Goal: Transaction & Acquisition: Purchase product/service

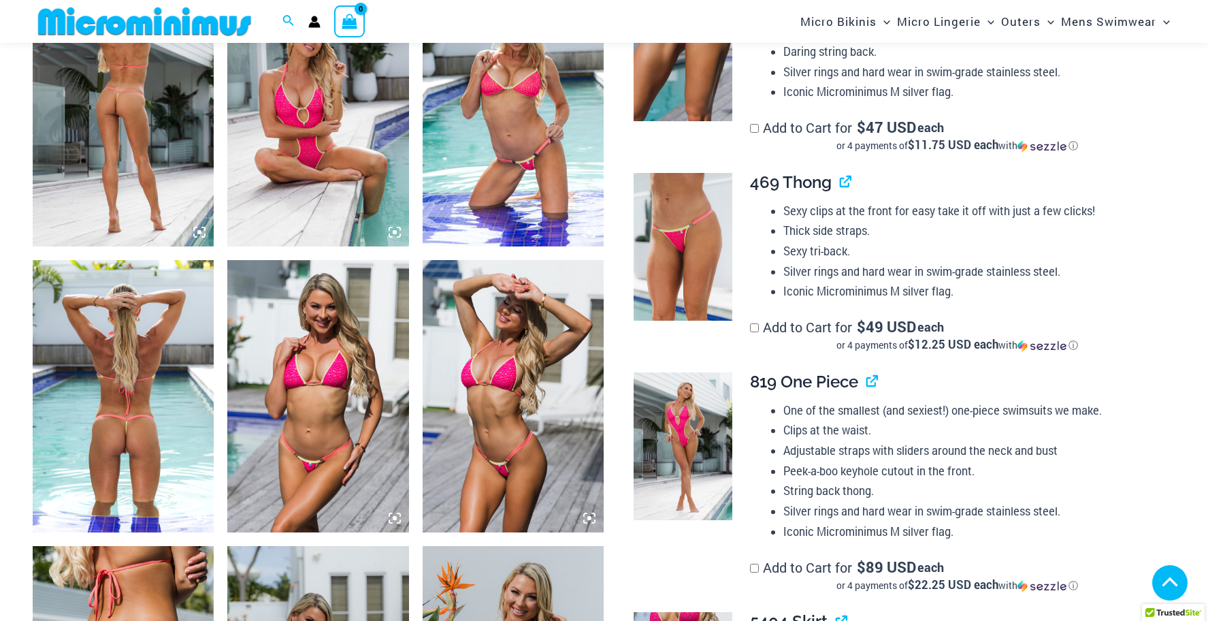
scroll to position [988, 0]
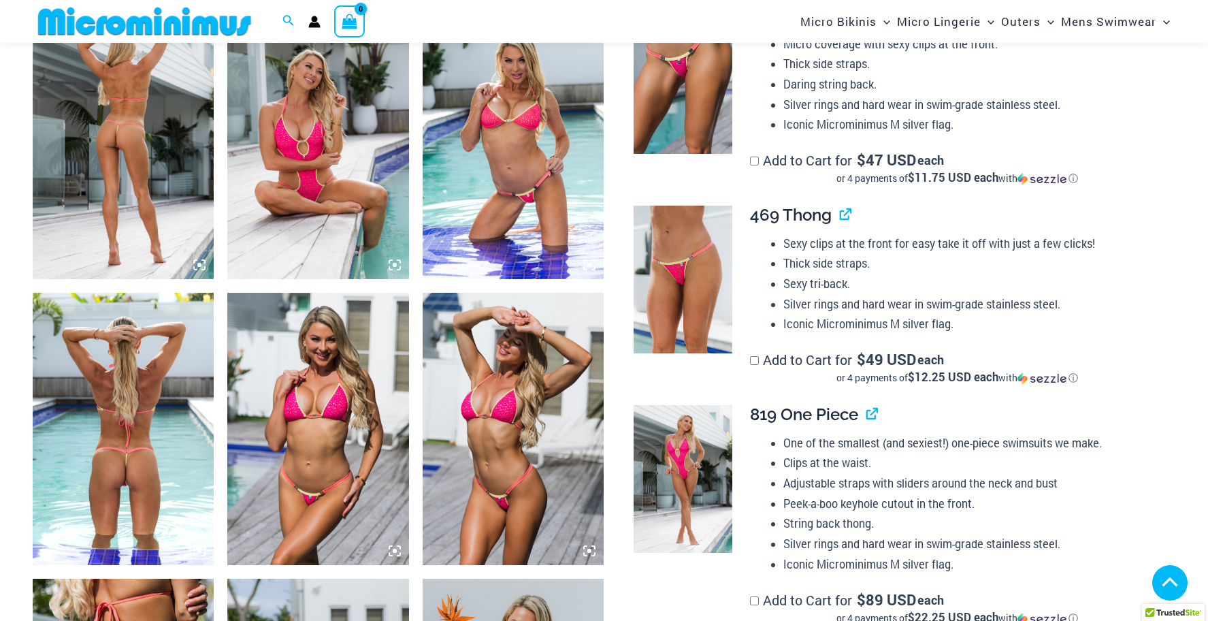
click at [163, 18] on img at bounding box center [145, 21] width 224 height 31
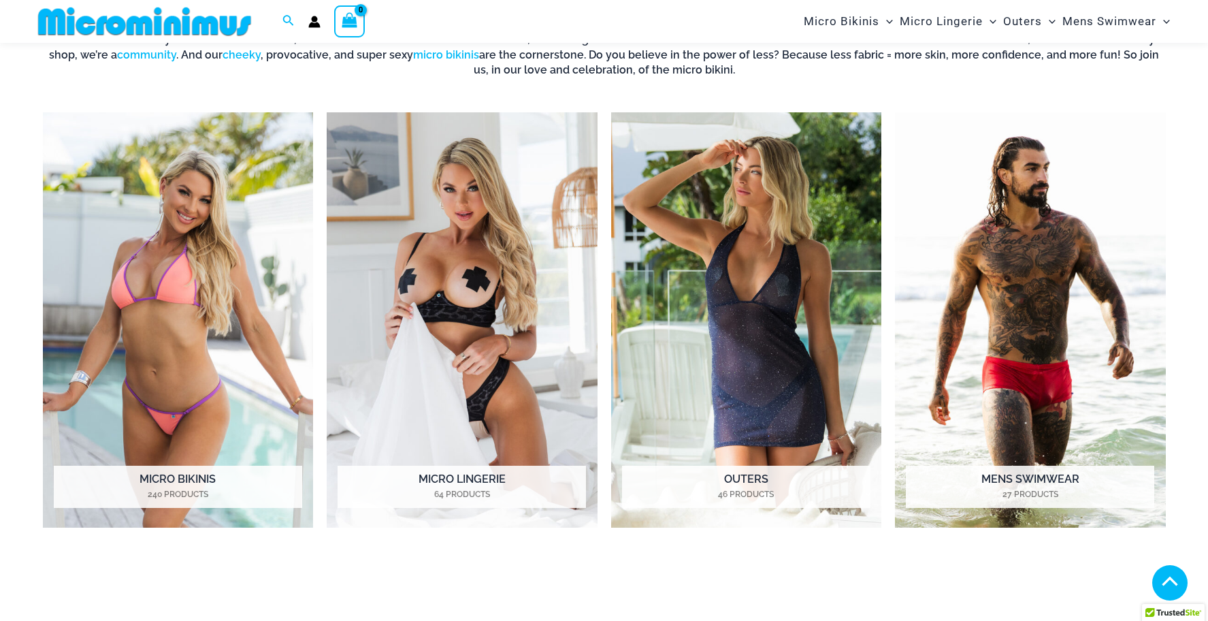
scroll to position [619, 0]
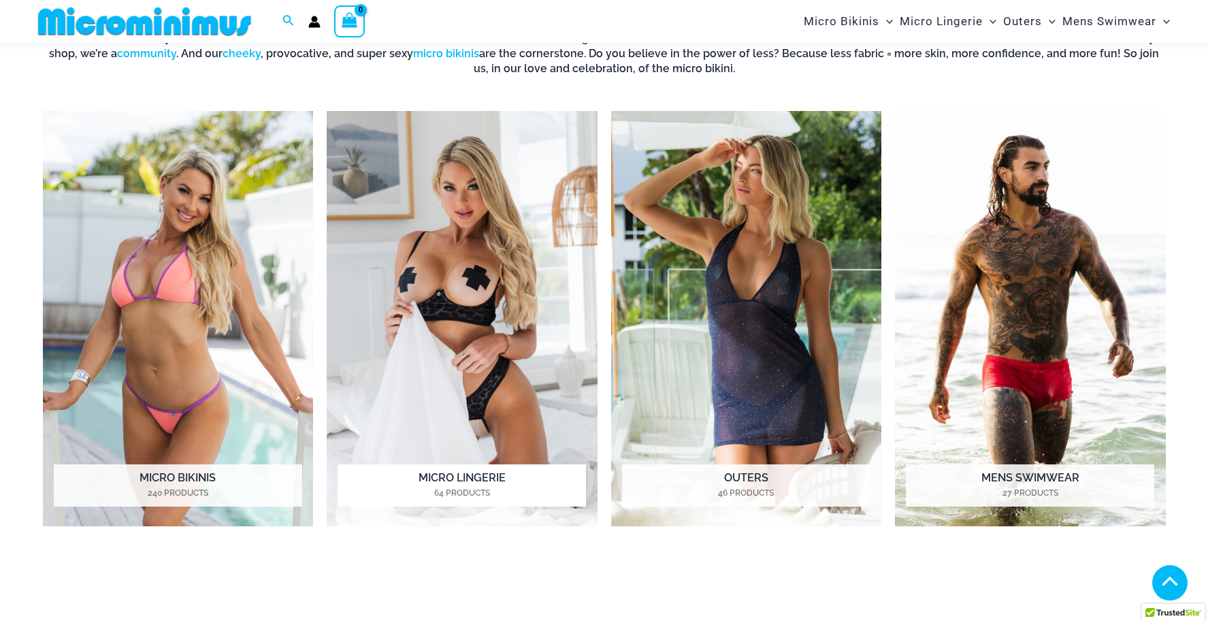
click at [444, 229] on img "Visit product category Micro Lingerie" at bounding box center [462, 319] width 271 height 416
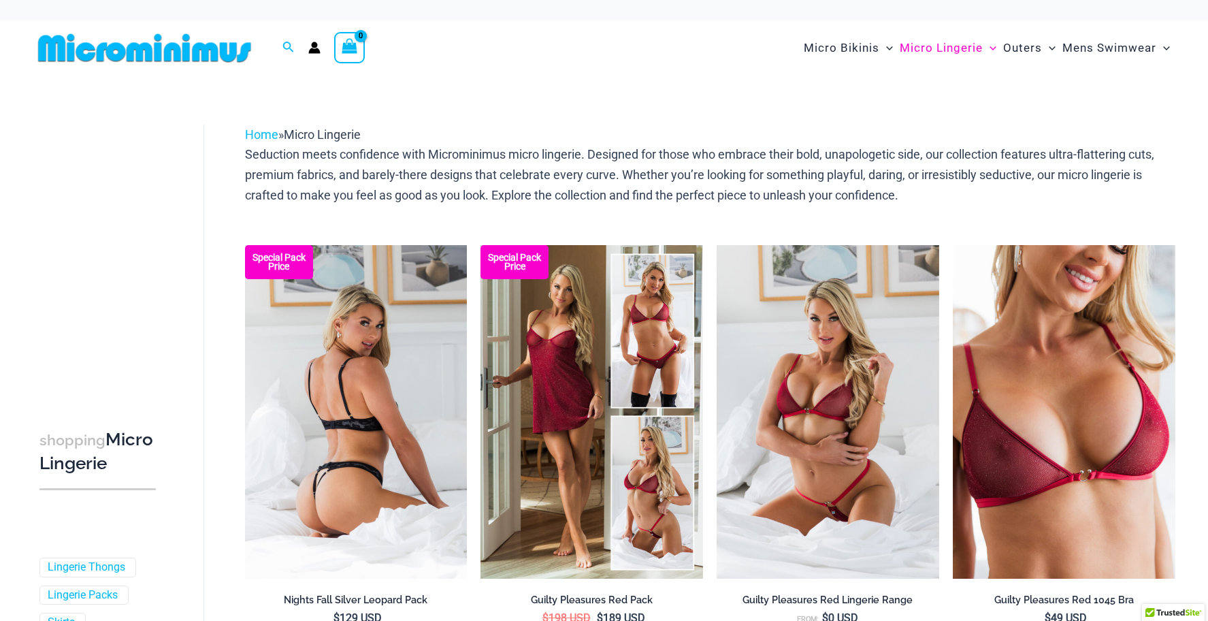
click at [397, 332] on img at bounding box center [356, 412] width 223 height 334
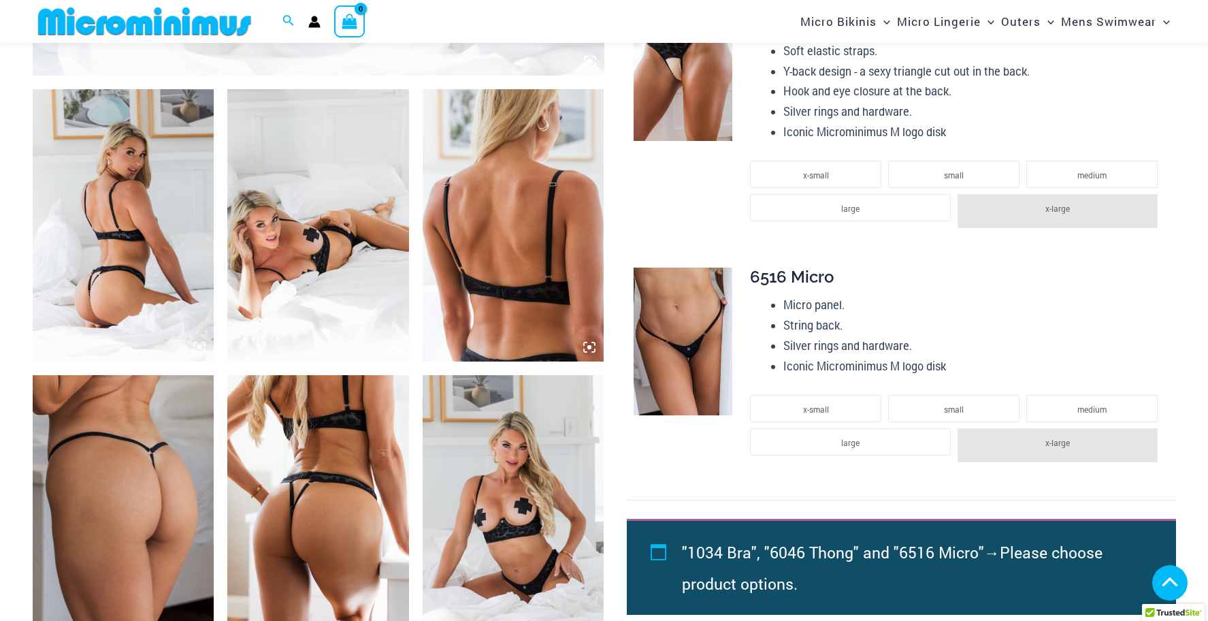
scroll to position [926, 0]
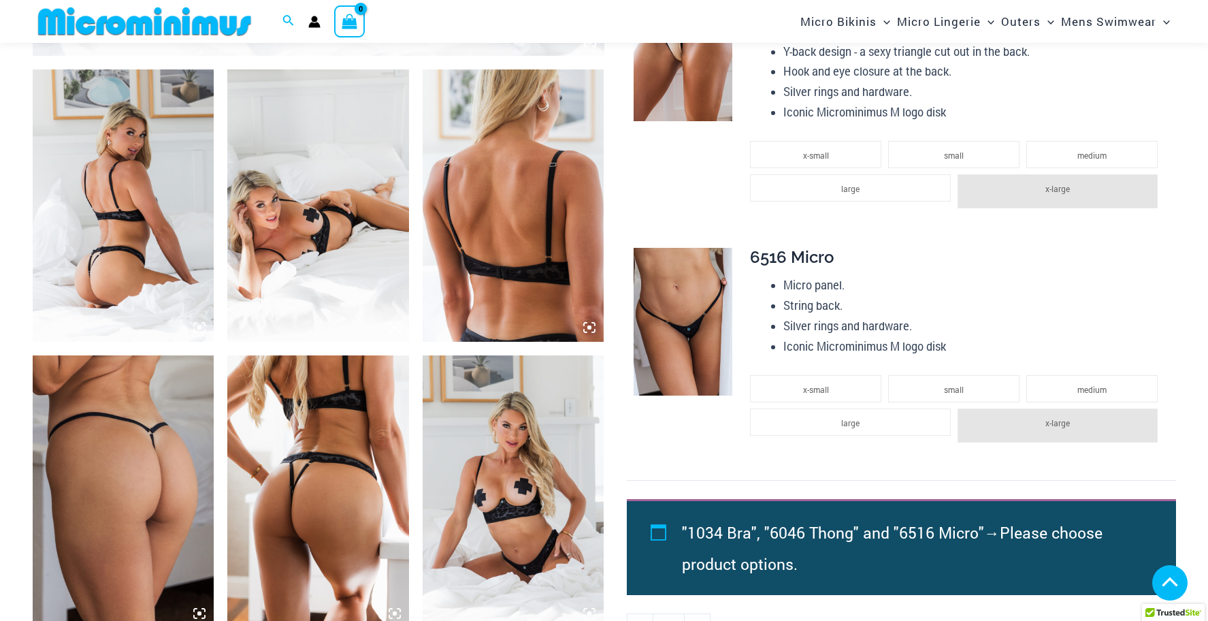
click at [114, 178] on img at bounding box center [124, 205] width 182 height 272
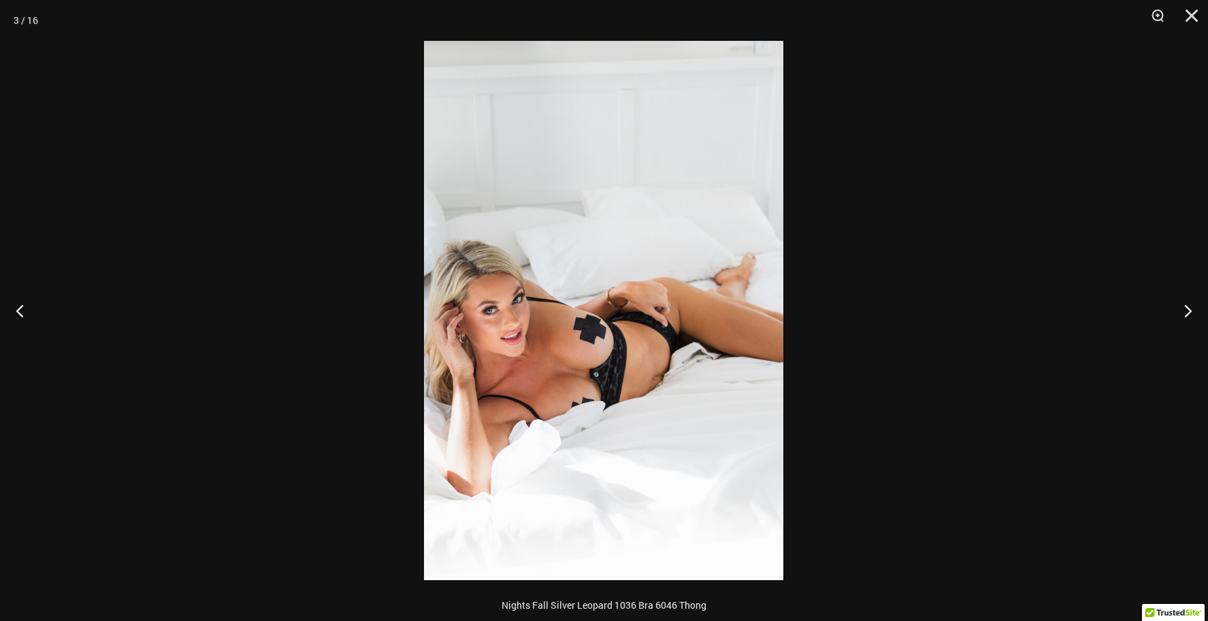
scroll to position [1450, 0]
click at [1186, 10] on button "Close" at bounding box center [1187, 20] width 34 height 41
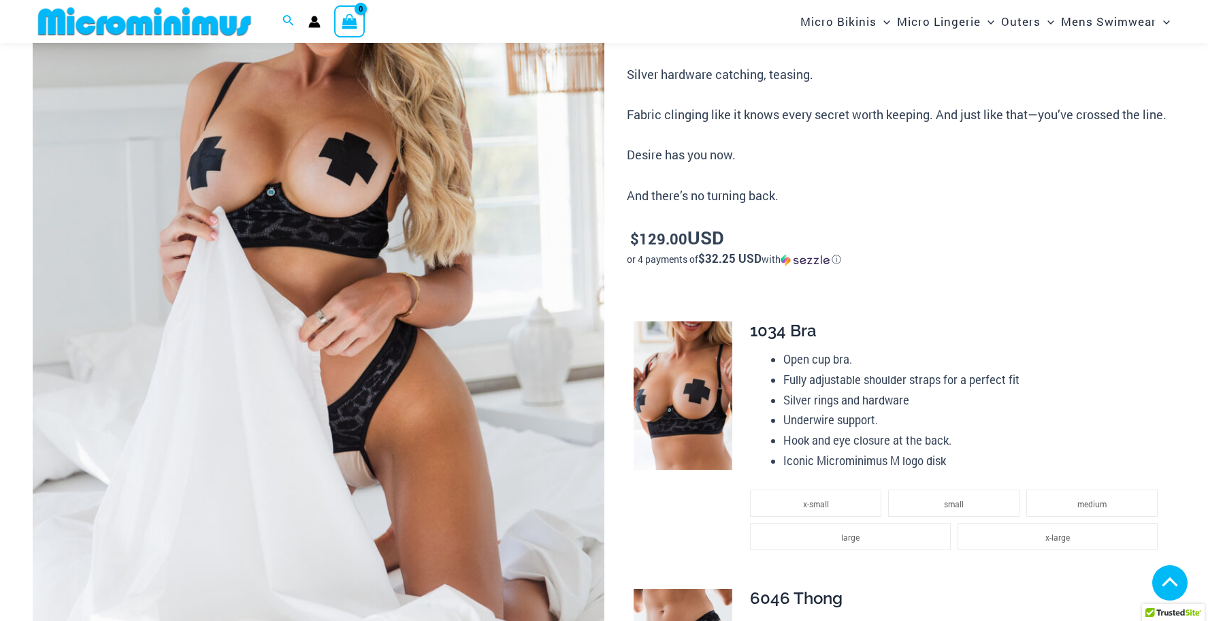
scroll to position [0, 0]
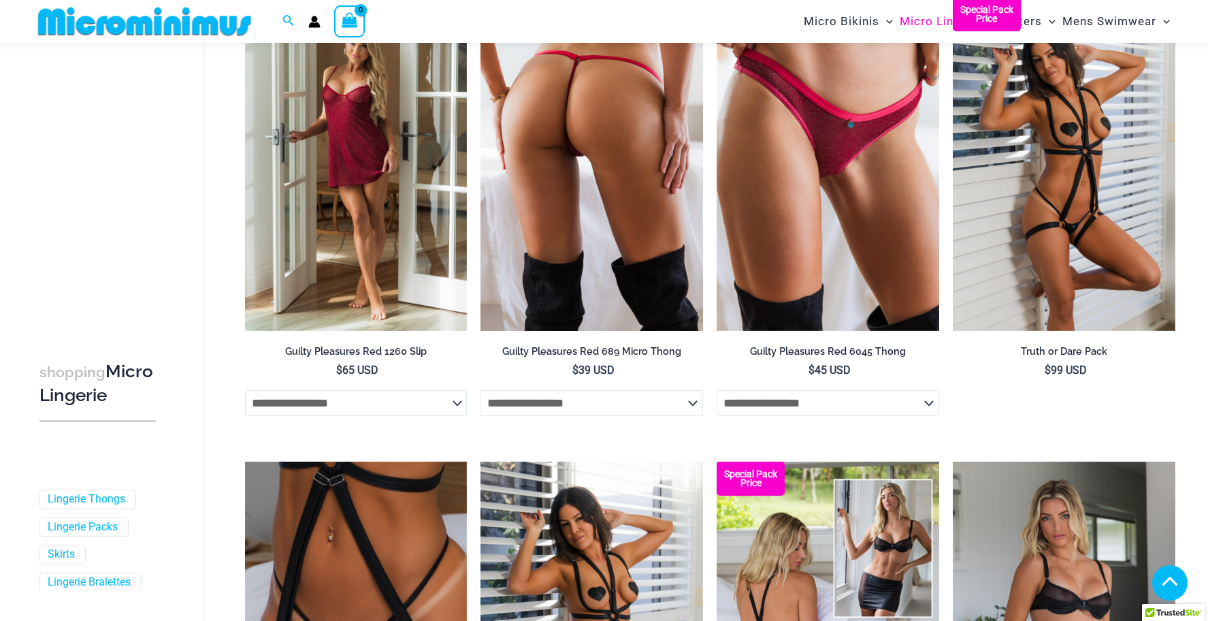
scroll to position [704, 0]
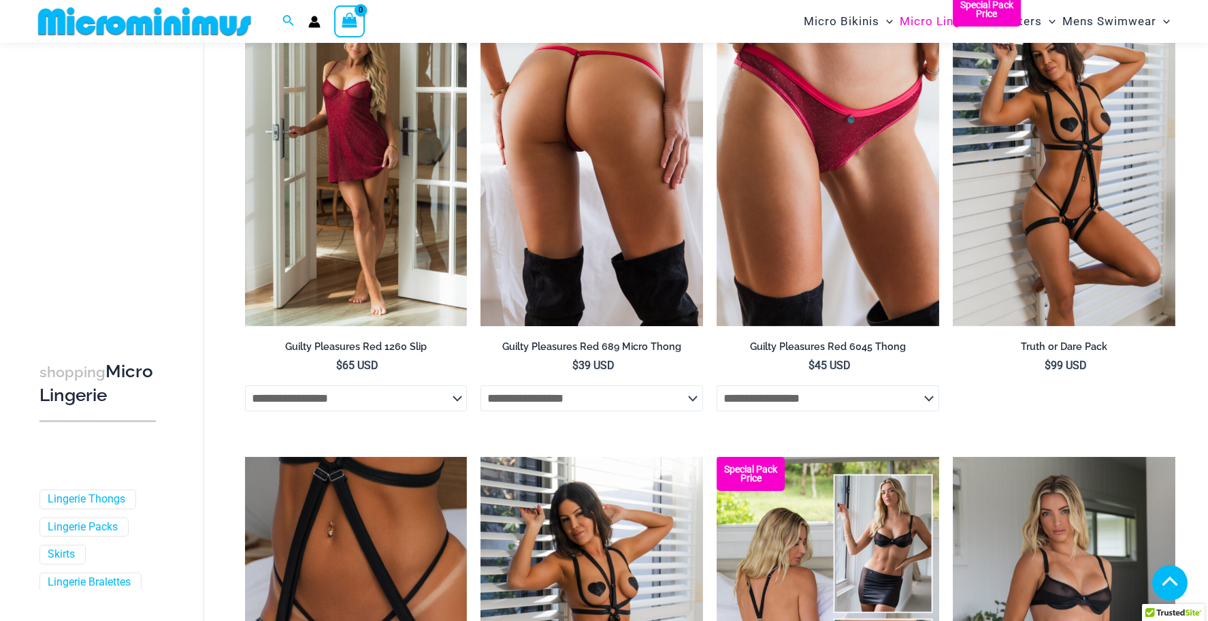
click at [579, 201] on img at bounding box center [592, 160] width 223 height 334
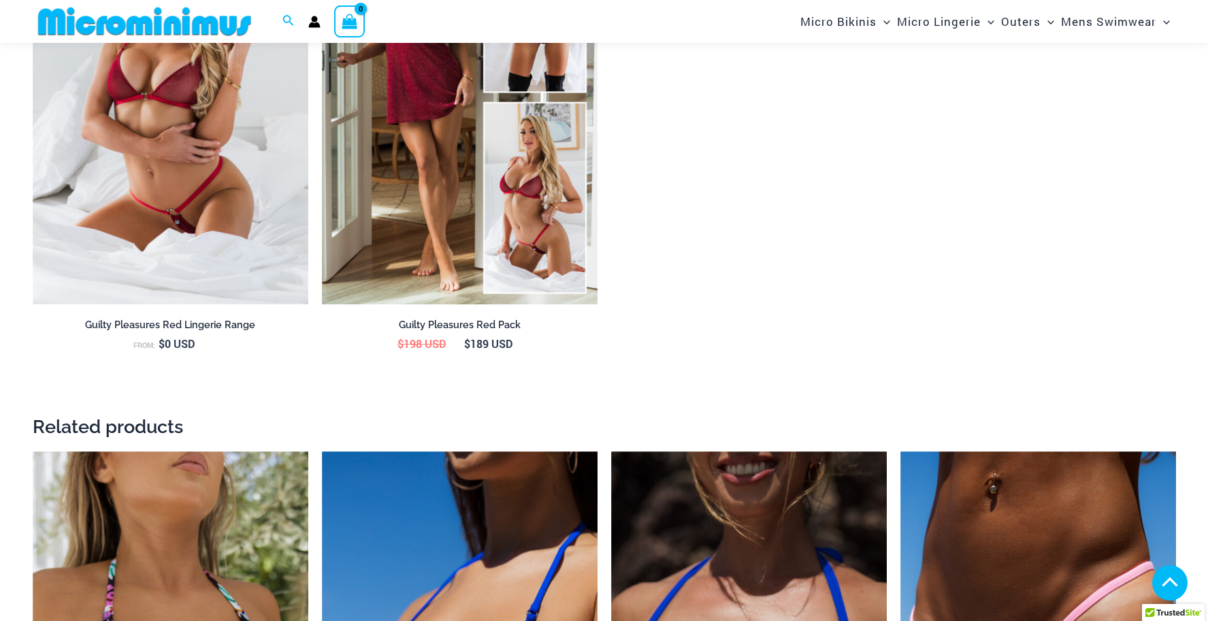
scroll to position [1997, 0]
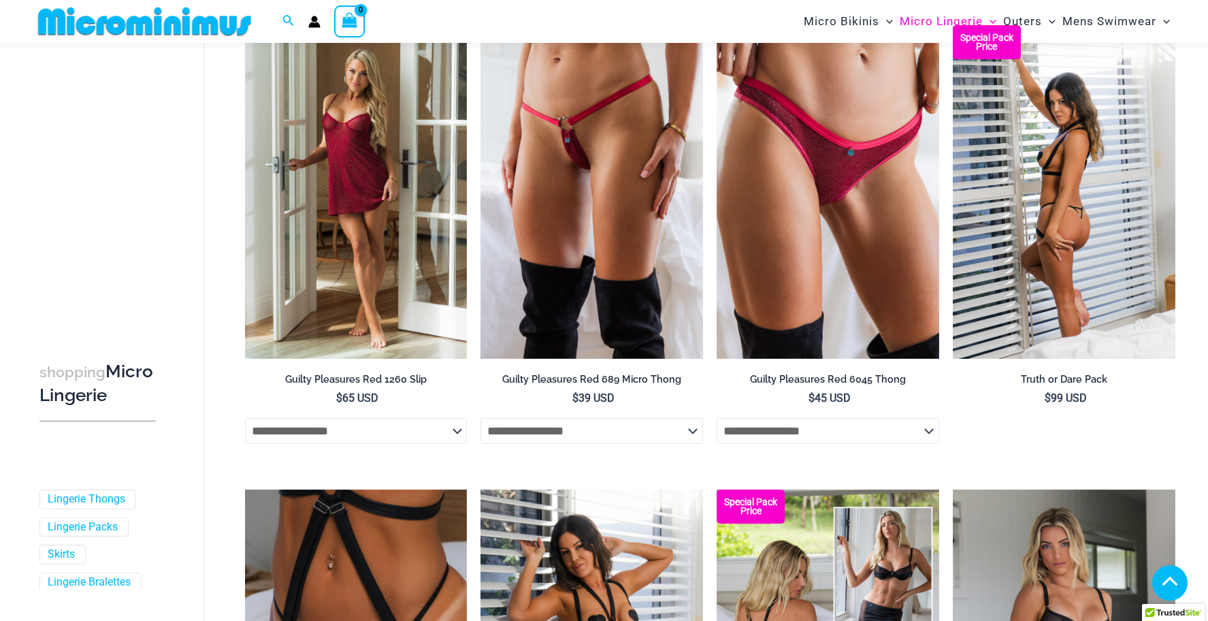
scroll to position [689, 0]
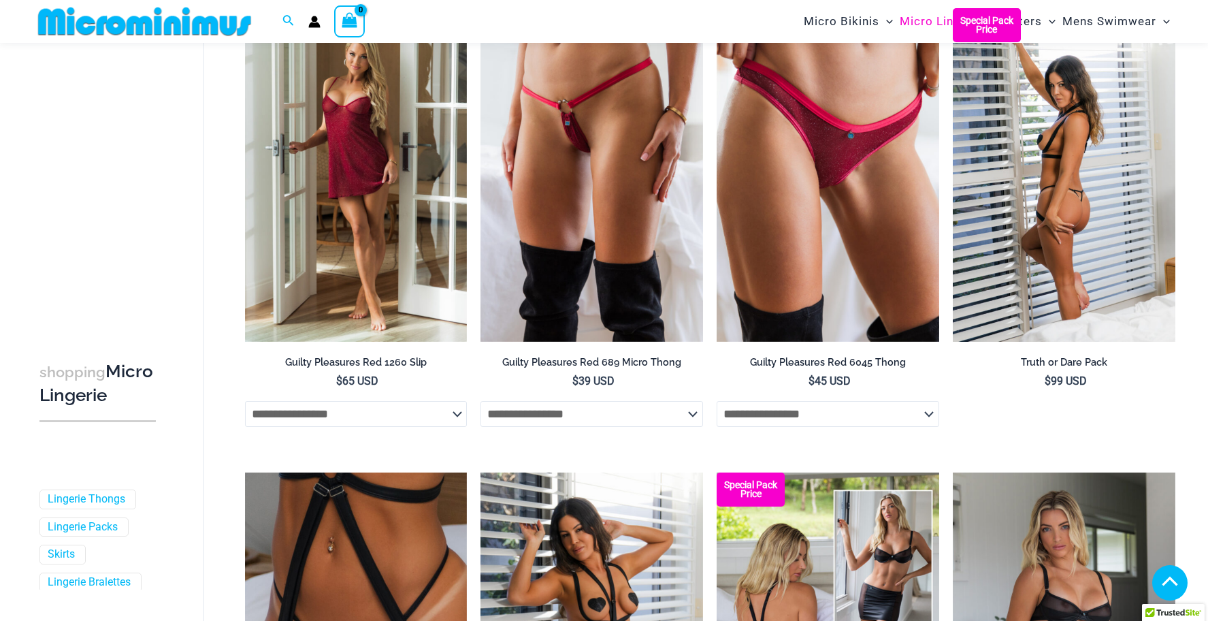
click at [1032, 172] on img at bounding box center [1064, 175] width 223 height 334
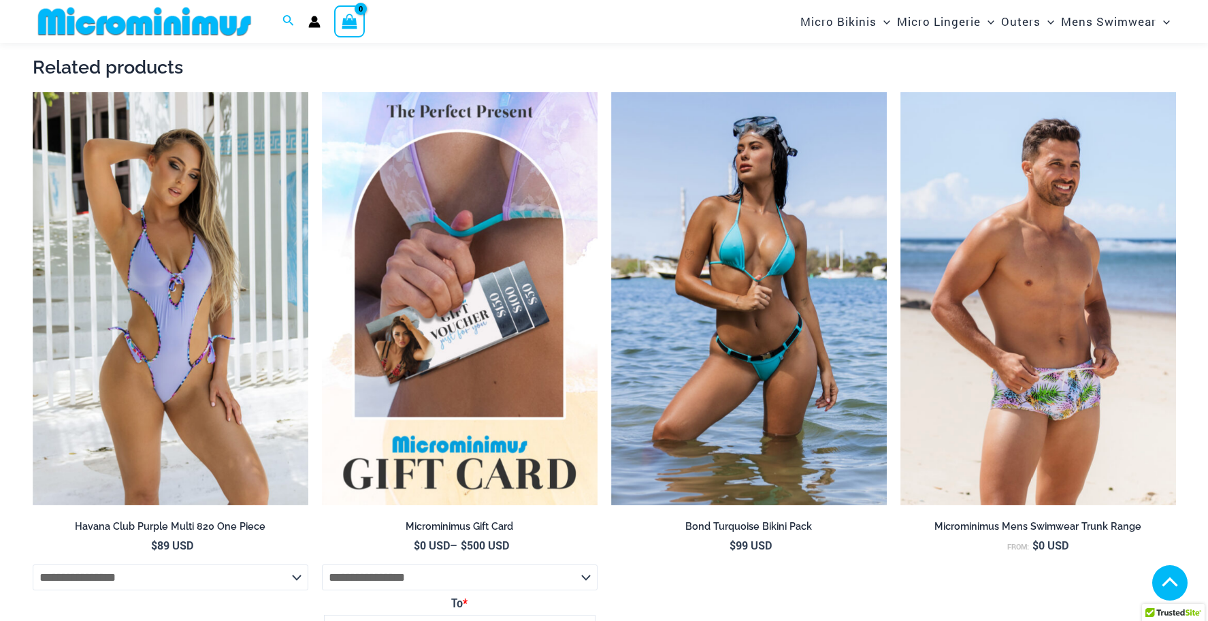
scroll to position [1631, 0]
